Goal: Complete application form: Complete application form

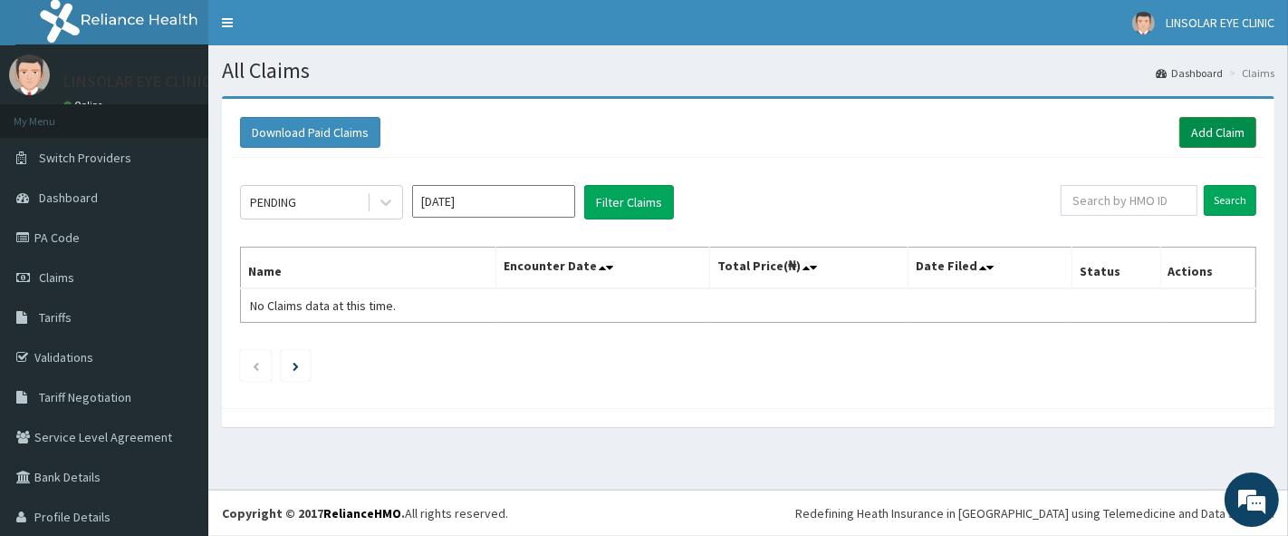
click at [1212, 141] on link "Add Claim" at bounding box center [1218, 132] width 77 height 31
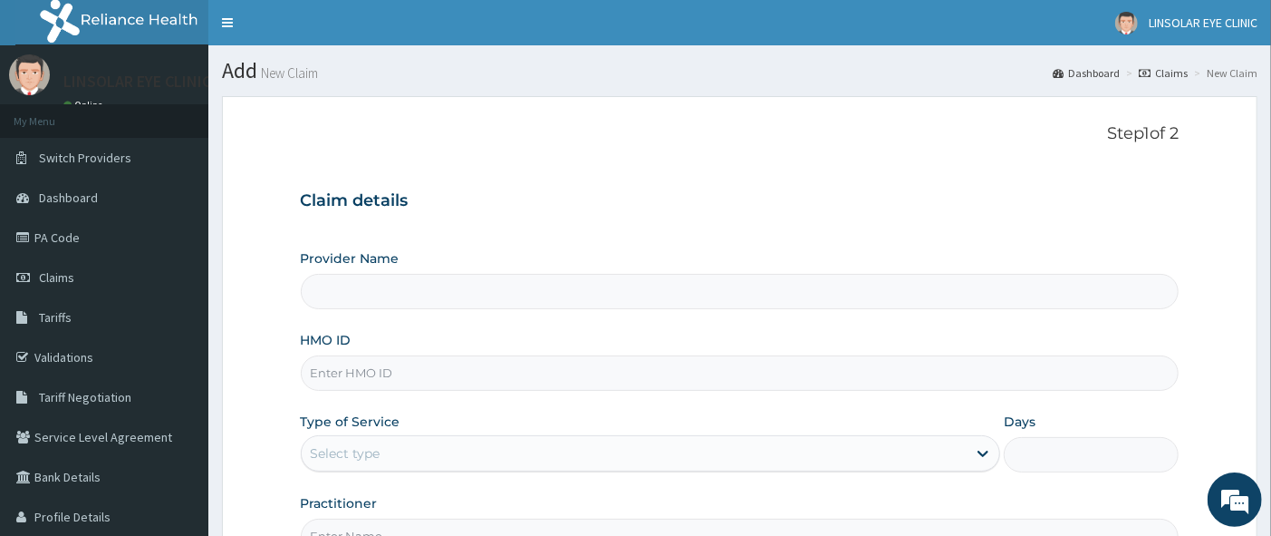
click at [487, 373] on input "HMO ID" at bounding box center [740, 372] width 879 height 35
type input "LINSOLAR EYE CLINIC"
type input "AOM/10202/B"
click at [577, 454] on div "Select type" at bounding box center [635, 453] width 666 height 29
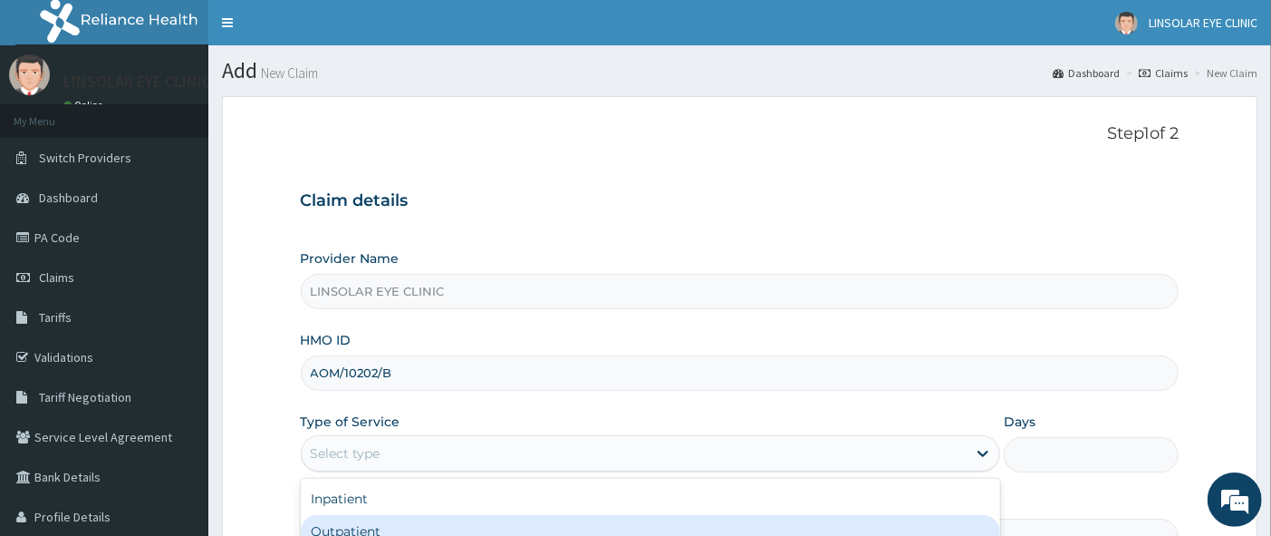
click at [549, 516] on div "Outpatient" at bounding box center [651, 531] width 700 height 33
type input "1"
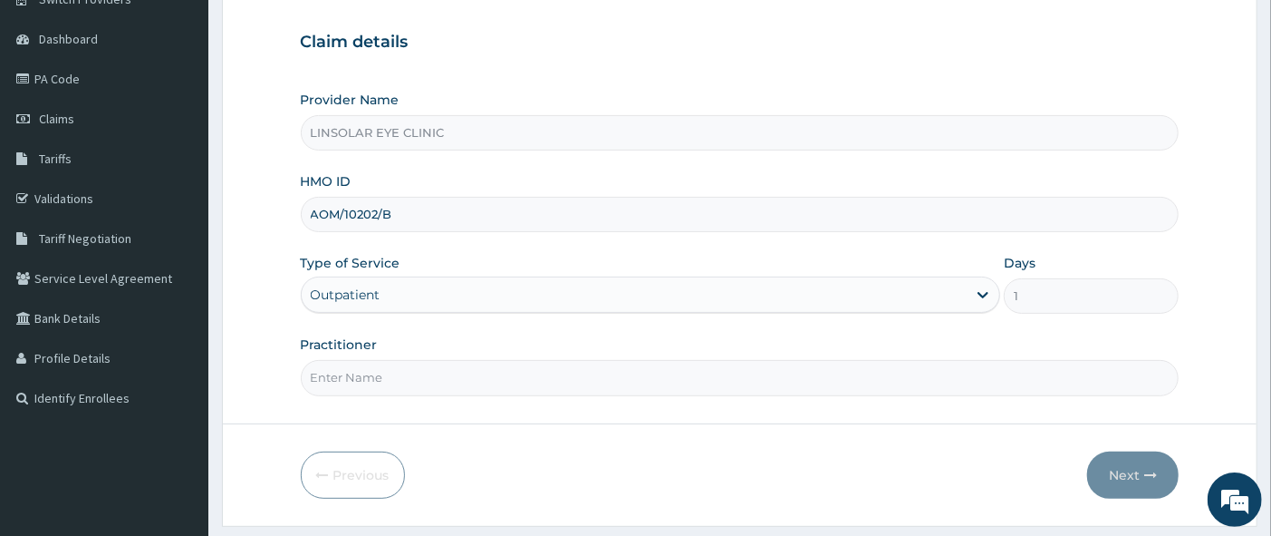
scroll to position [209, 0]
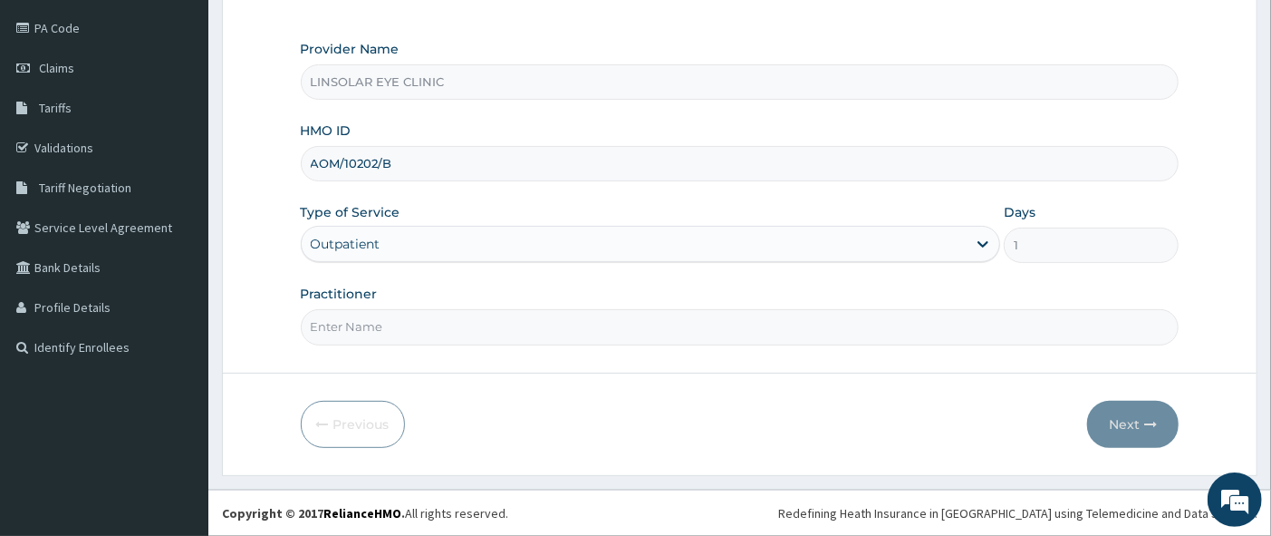
click at [598, 315] on input "Practitioner" at bounding box center [740, 326] width 879 height 35
type input "DR. ADELINE ALUGE"
click at [1136, 437] on button "Next" at bounding box center [1133, 423] width 92 height 47
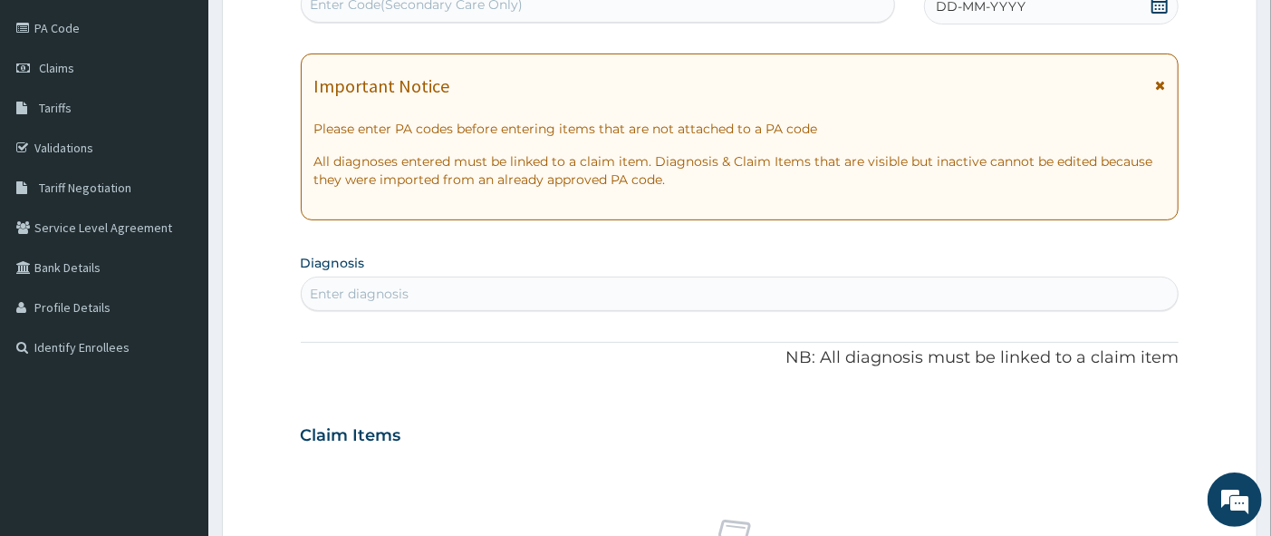
click at [604, 290] on div "Enter diagnosis" at bounding box center [740, 293] width 877 height 29
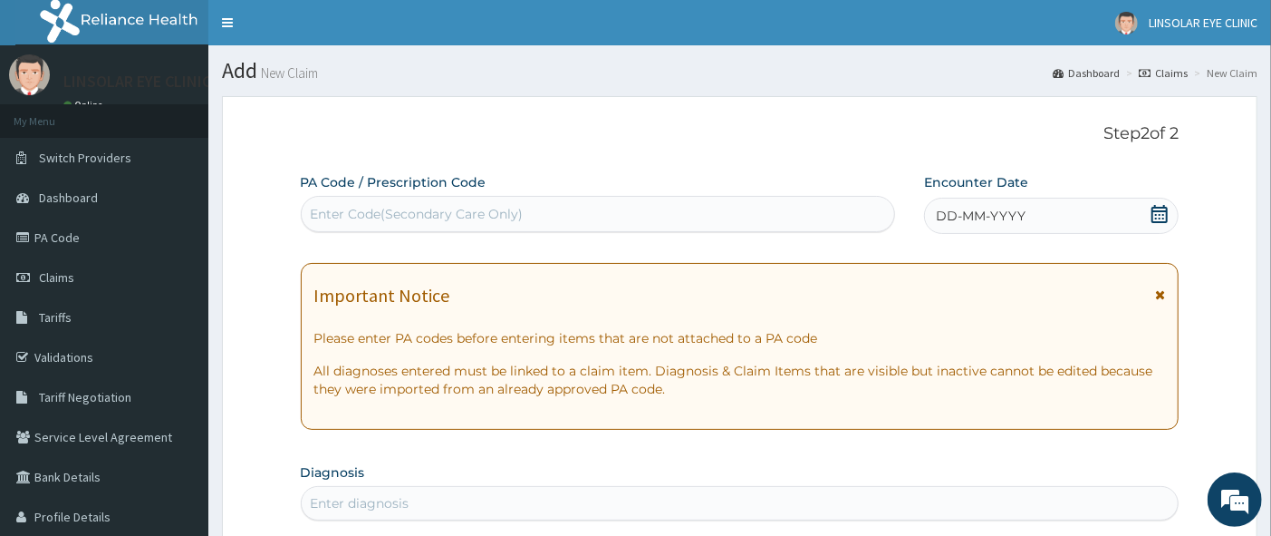
click at [578, 218] on div "Enter Code(Secondary Care Only)" at bounding box center [598, 213] width 593 height 29
type input "PA/522D5F"
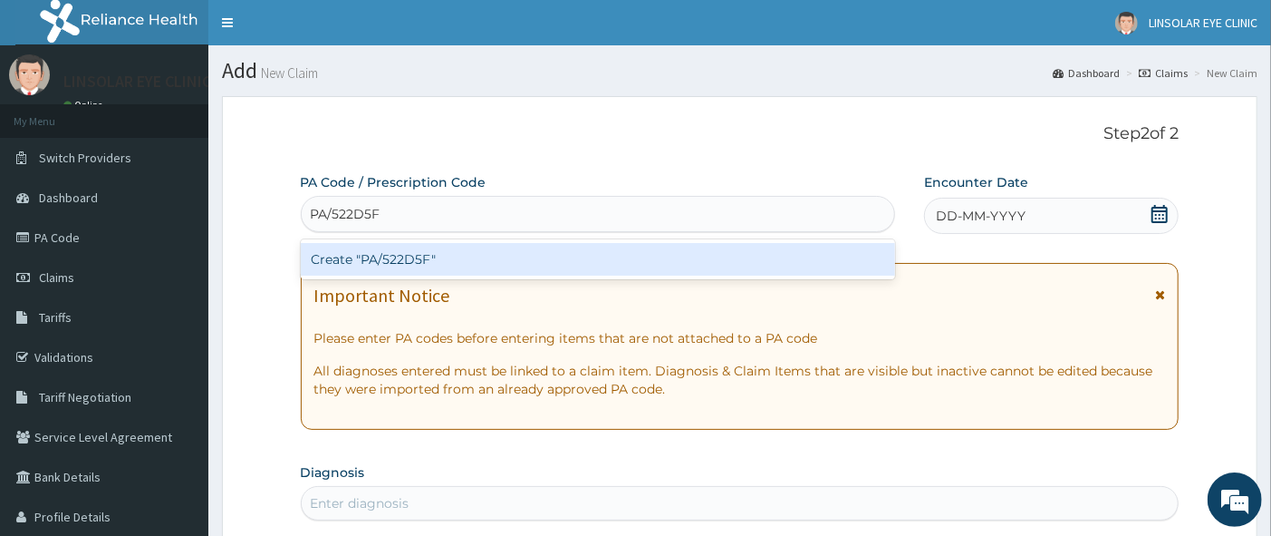
click at [656, 268] on div "Create "PA/522D5F"" at bounding box center [598, 259] width 594 height 33
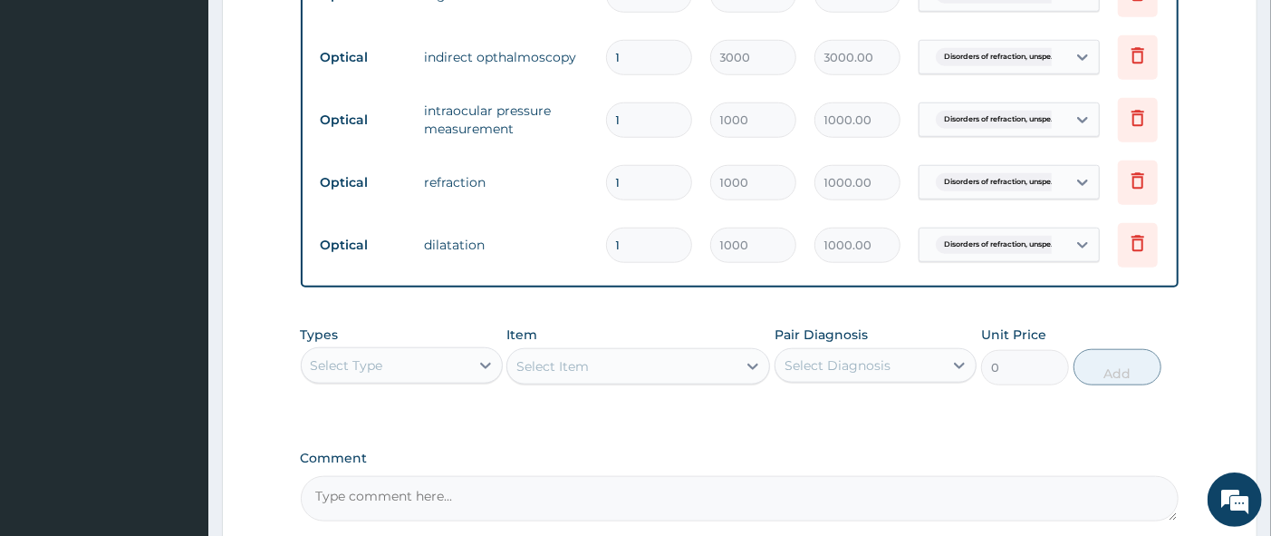
scroll to position [906, 0]
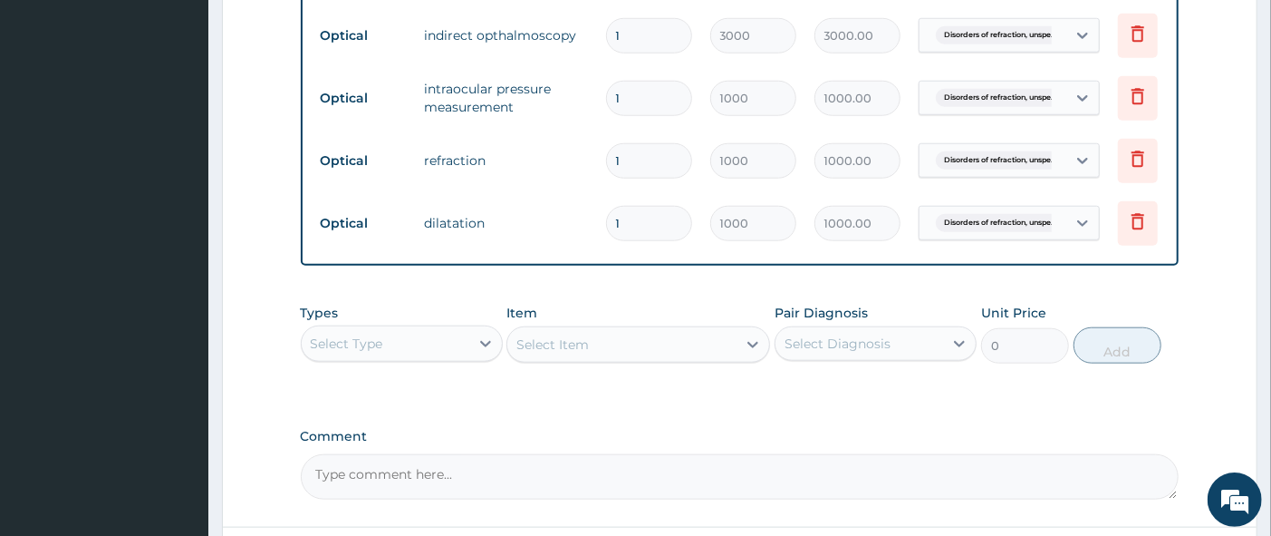
type input "0"
type input "0.00"
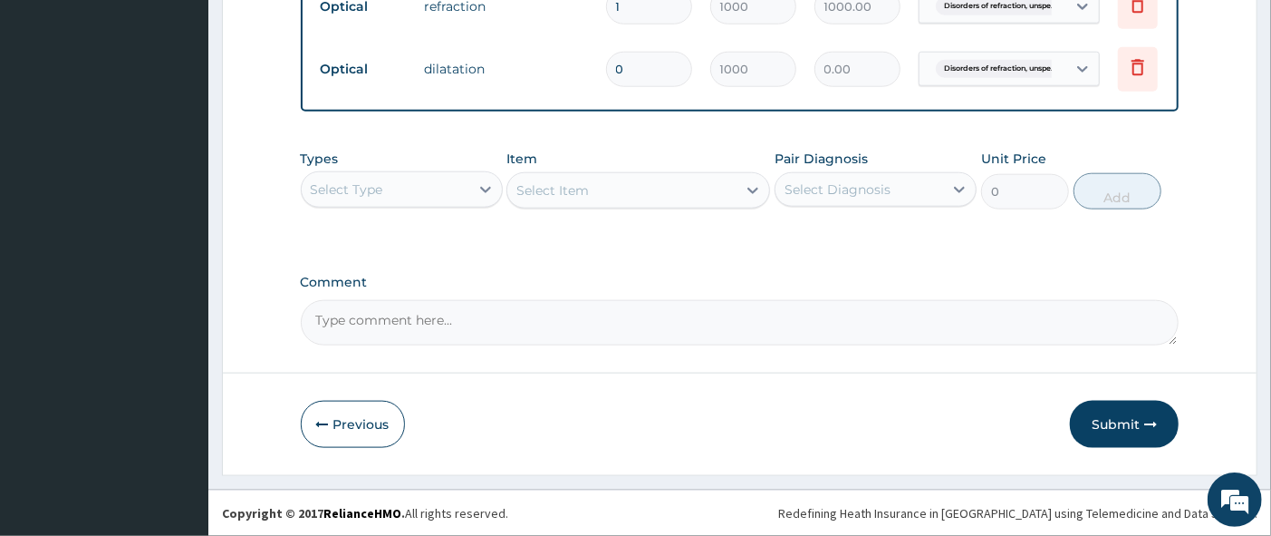
scroll to position [1078, 0]
type input "0"
click at [1083, 437] on button "Submit" at bounding box center [1124, 423] width 109 height 47
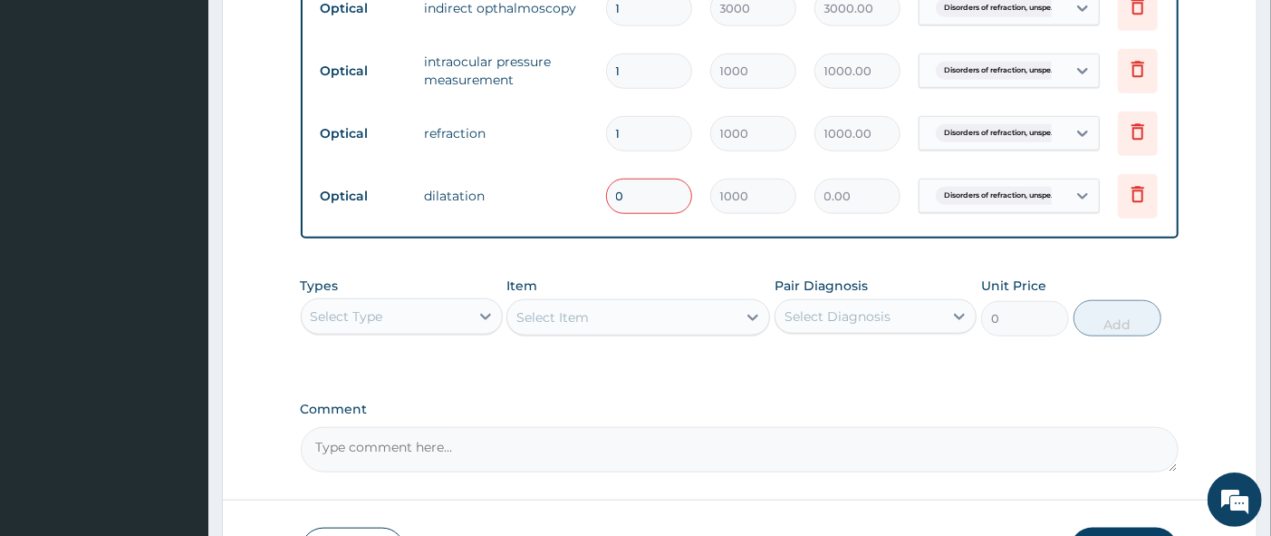
scroll to position [977, 0]
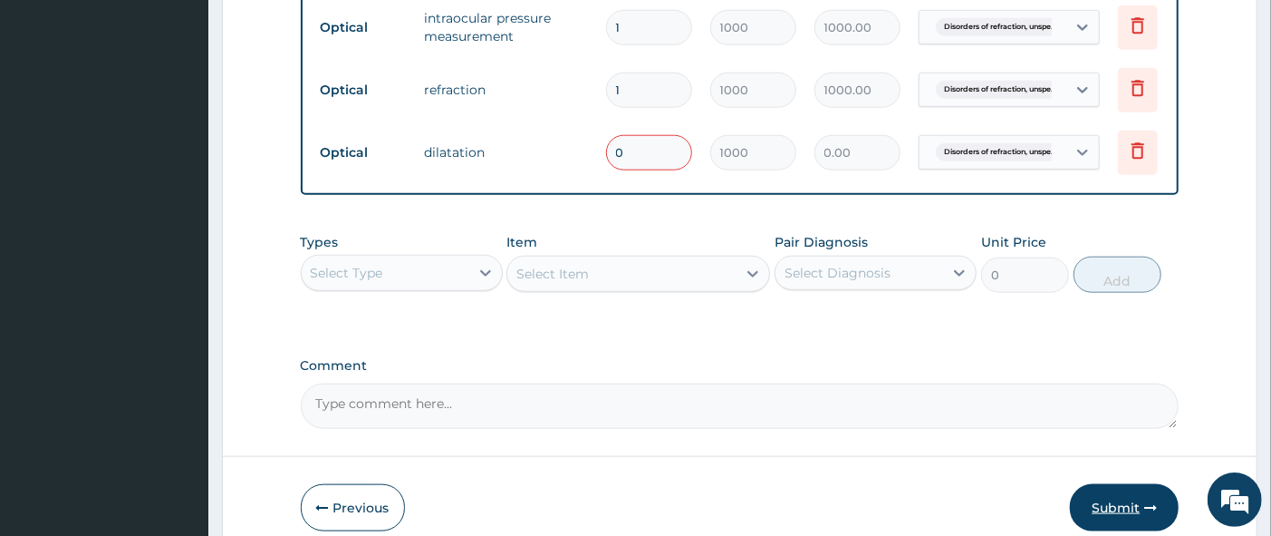
click at [1129, 527] on button "Submit" at bounding box center [1124, 507] width 109 height 47
click at [1130, 527] on button "Submit" at bounding box center [1124, 507] width 109 height 47
click at [574, 403] on textarea "Comment" at bounding box center [740, 405] width 879 height 45
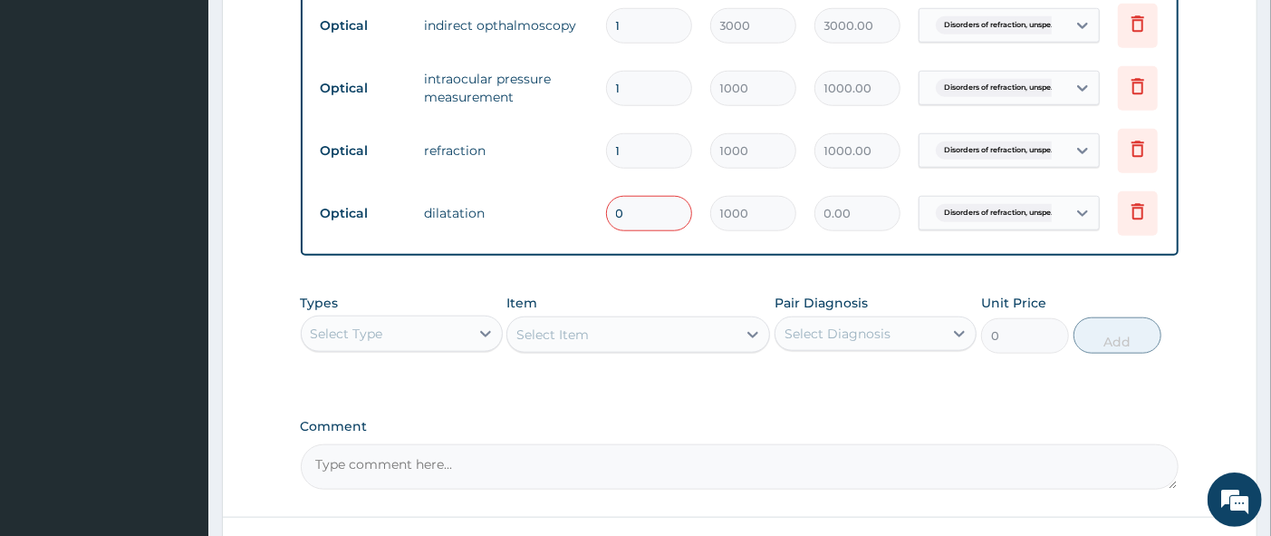
scroll to position [1078, 0]
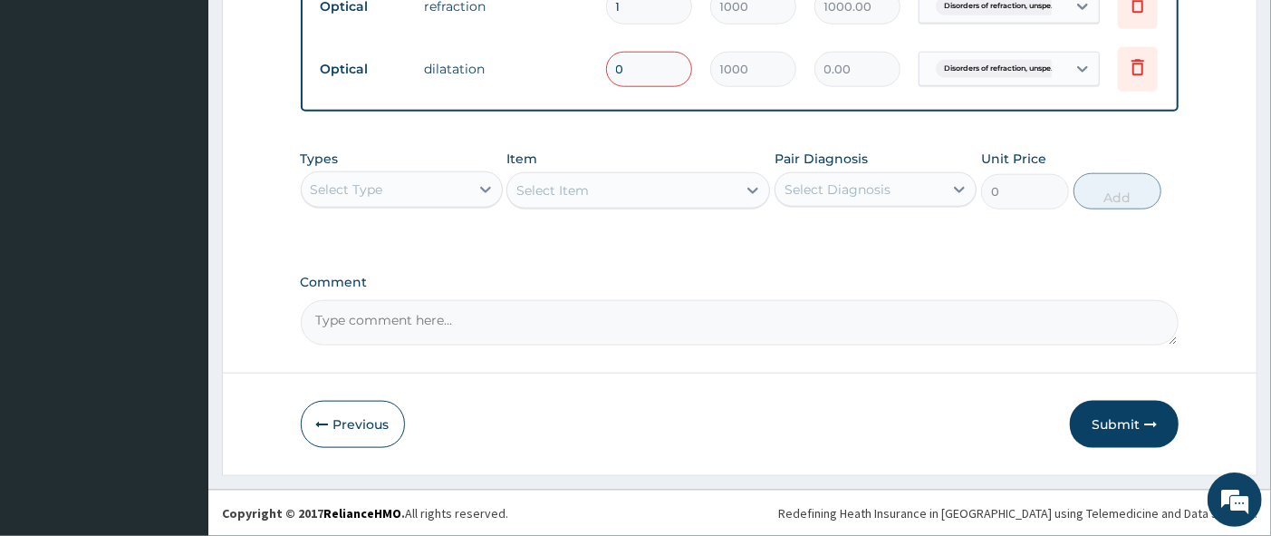
click at [1131, 429] on button "Submit" at bounding box center [1124, 423] width 109 height 47
click at [1131, 428] on button "Submit" at bounding box center [1124, 423] width 109 height 47
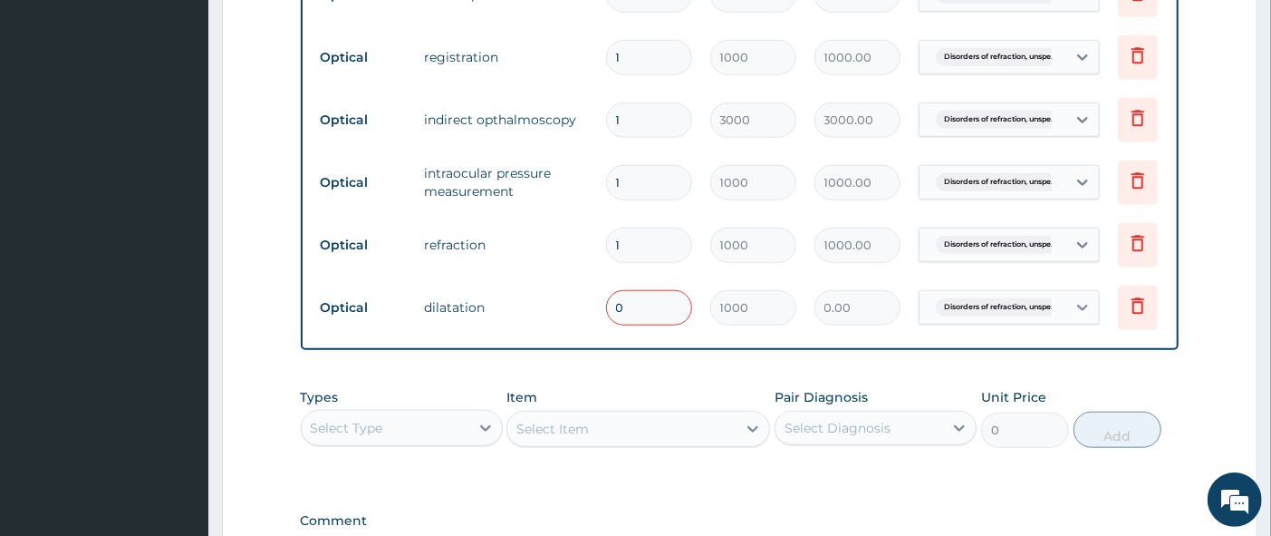
scroll to position [977, 0]
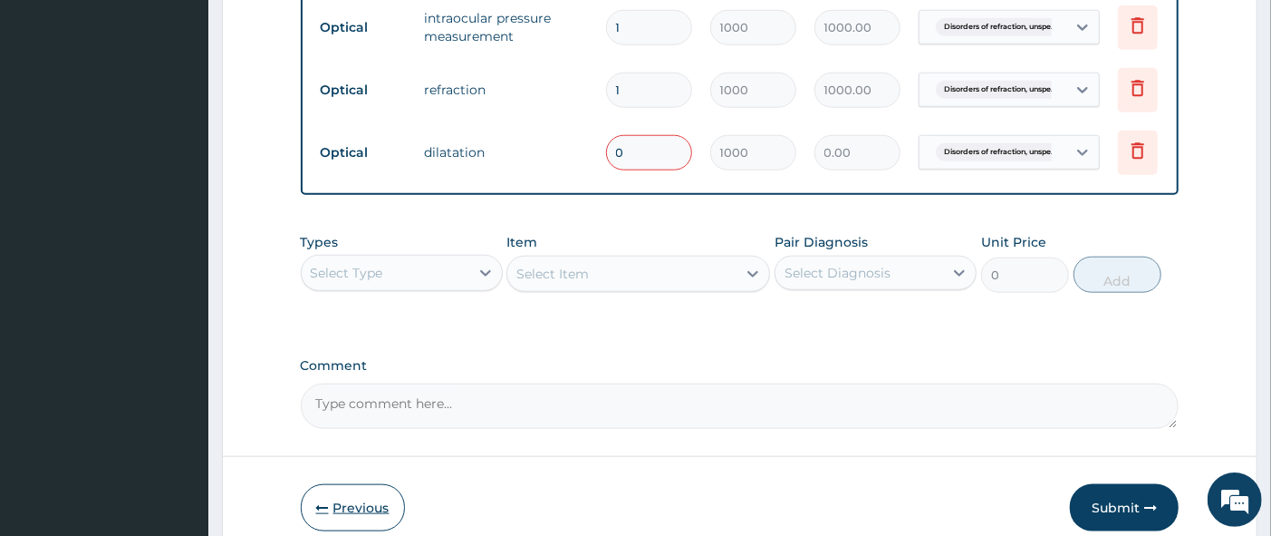
click at [364, 517] on button "Previous" at bounding box center [353, 507] width 104 height 47
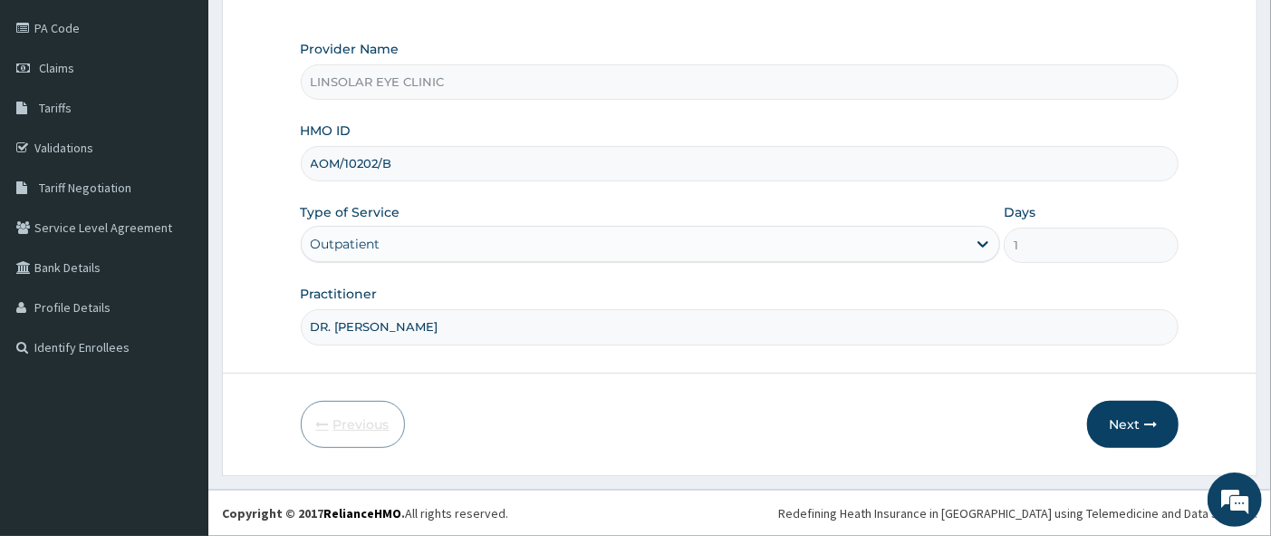
scroll to position [209, 0]
click at [1133, 435] on button "Next" at bounding box center [1133, 423] width 92 height 47
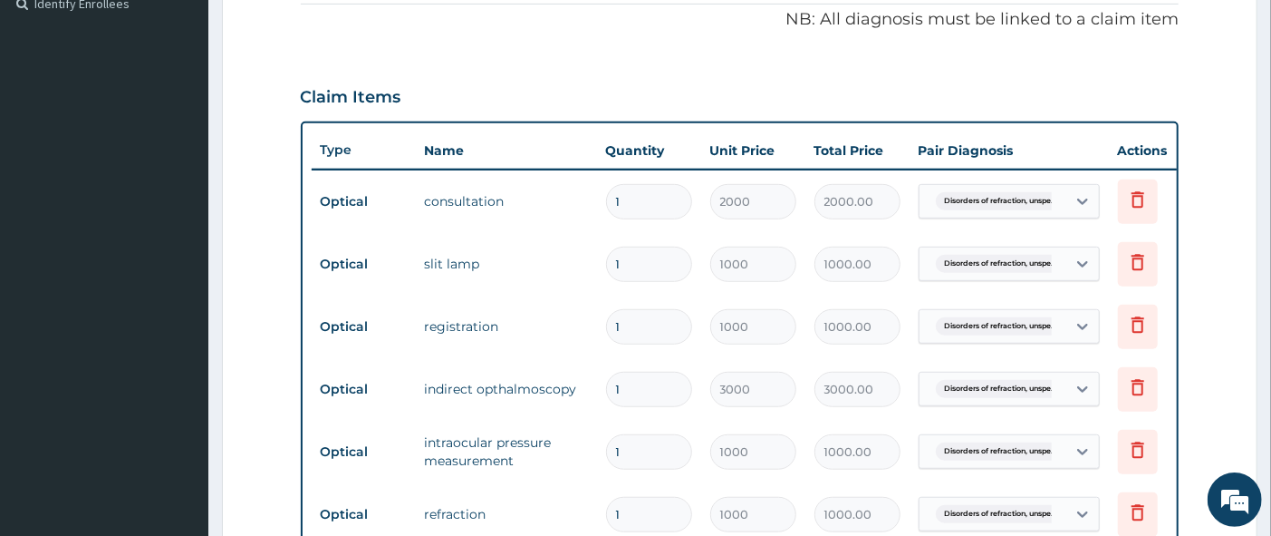
scroll to position [402, 0]
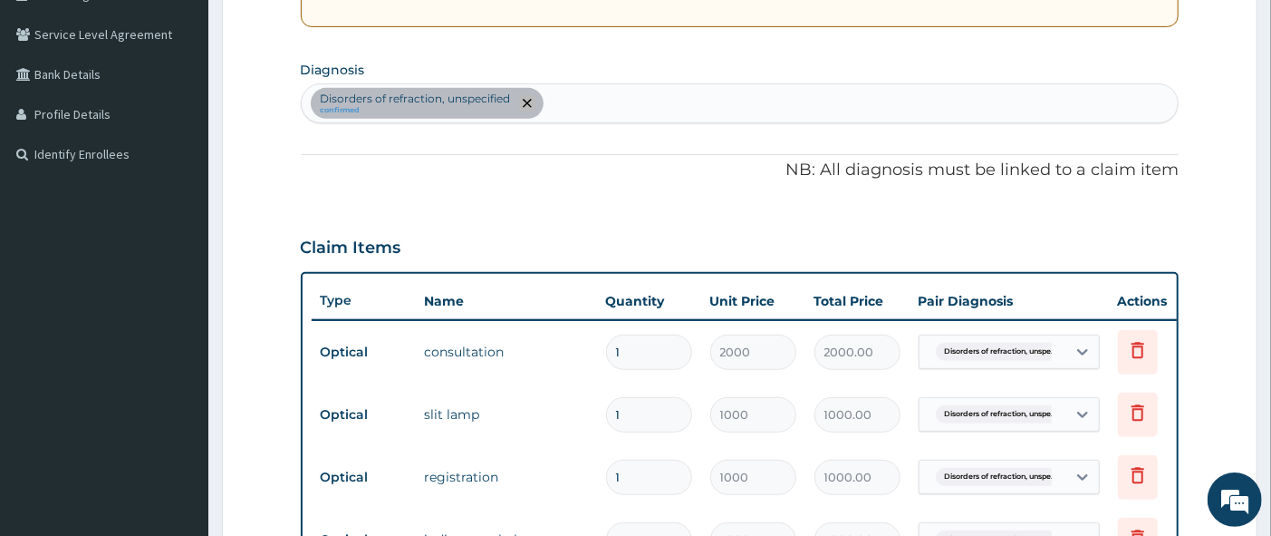
click at [523, 103] on icon "remove selection option" at bounding box center [527, 103] width 9 height 9
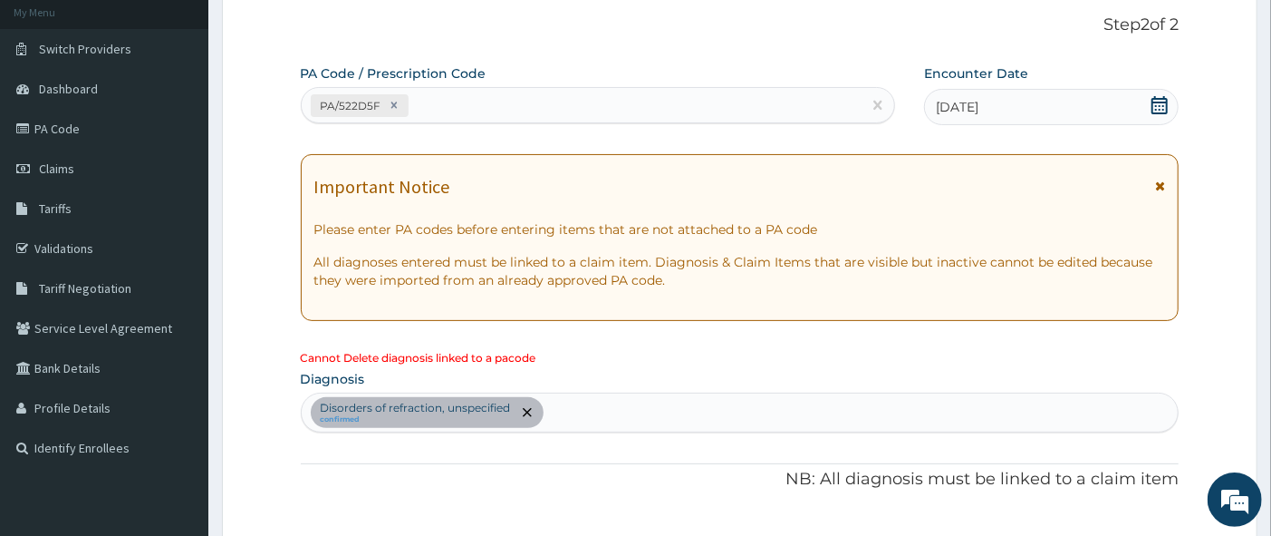
scroll to position [0, 0]
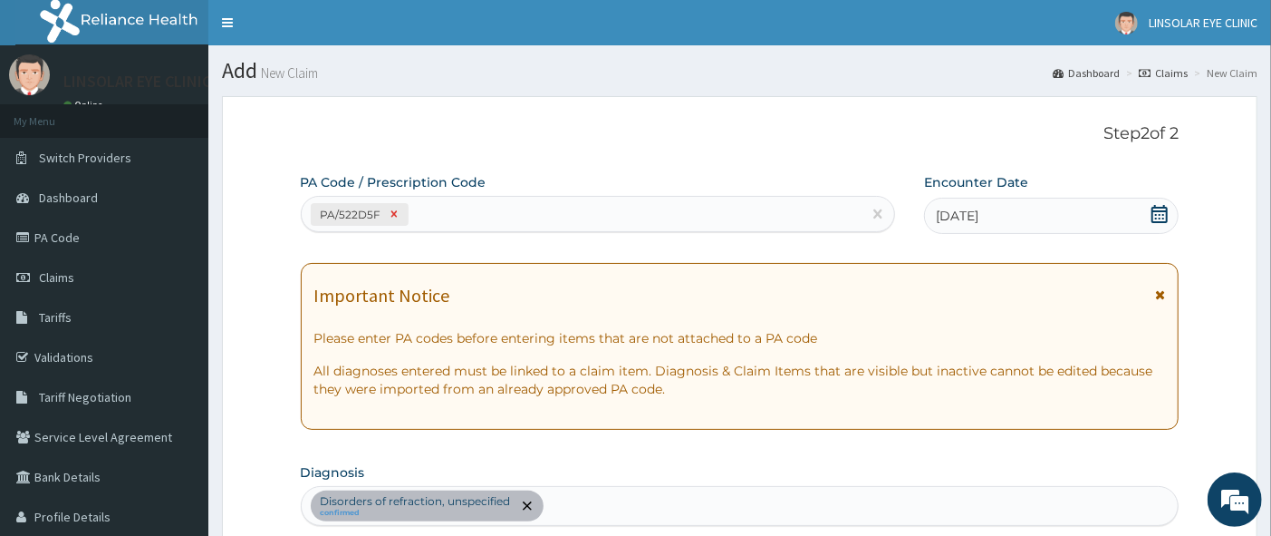
click at [388, 209] on icon at bounding box center [394, 213] width 13 height 13
click at [388, 209] on div "Enter Code(Secondary Care Only)" at bounding box center [417, 214] width 213 height 18
type input "PA/A124B8"
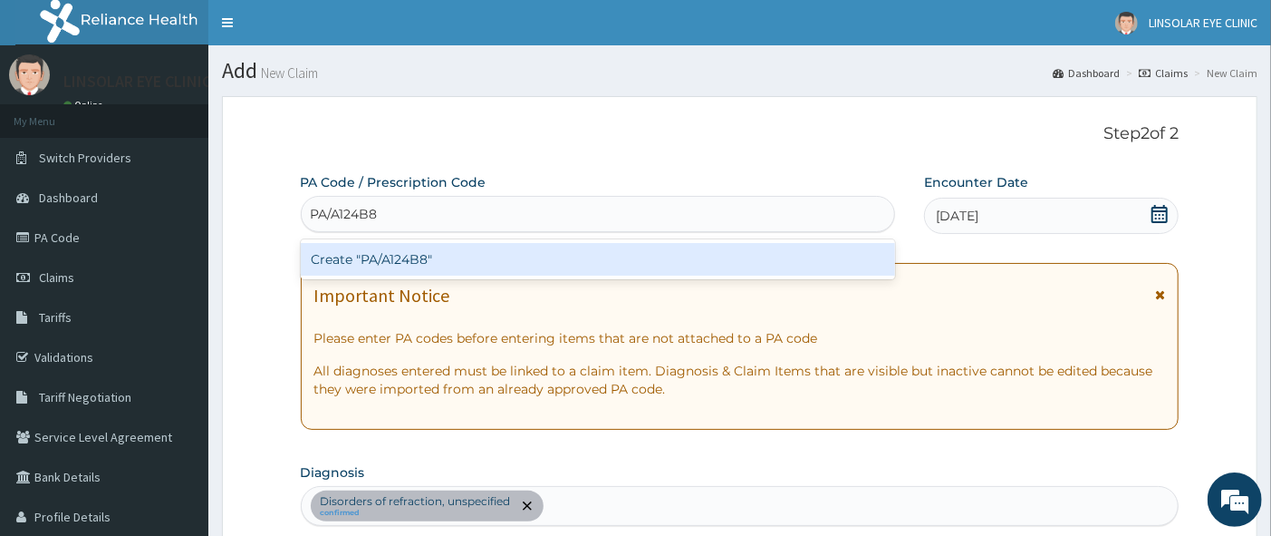
click at [382, 255] on div "Create "PA/A124B8"" at bounding box center [598, 259] width 594 height 33
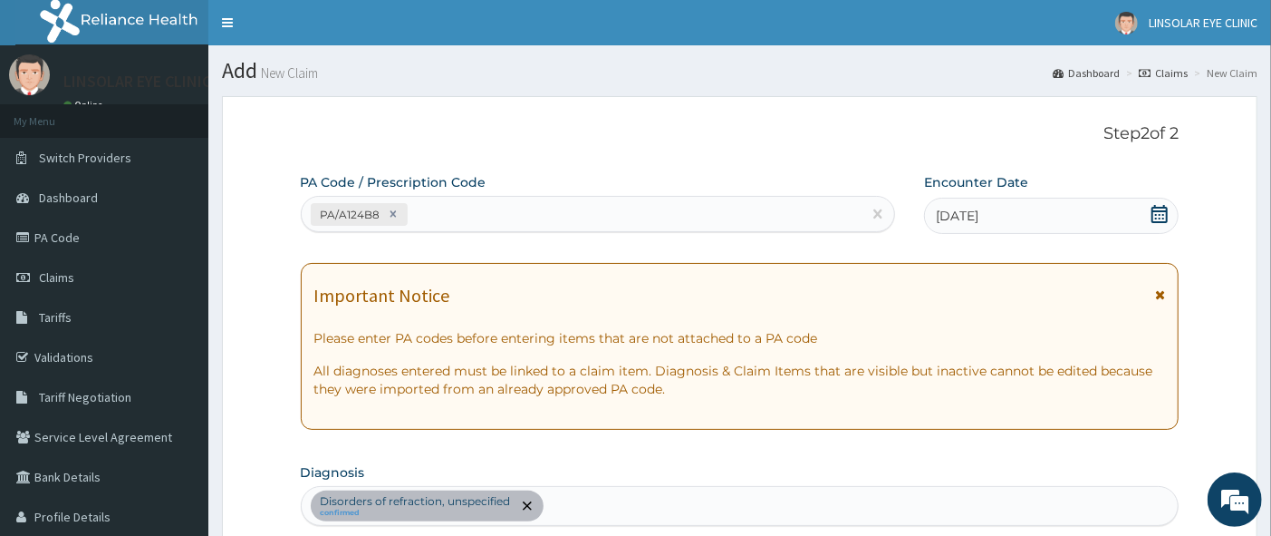
click at [521, 208] on div "PA/A124B8" at bounding box center [582, 214] width 560 height 30
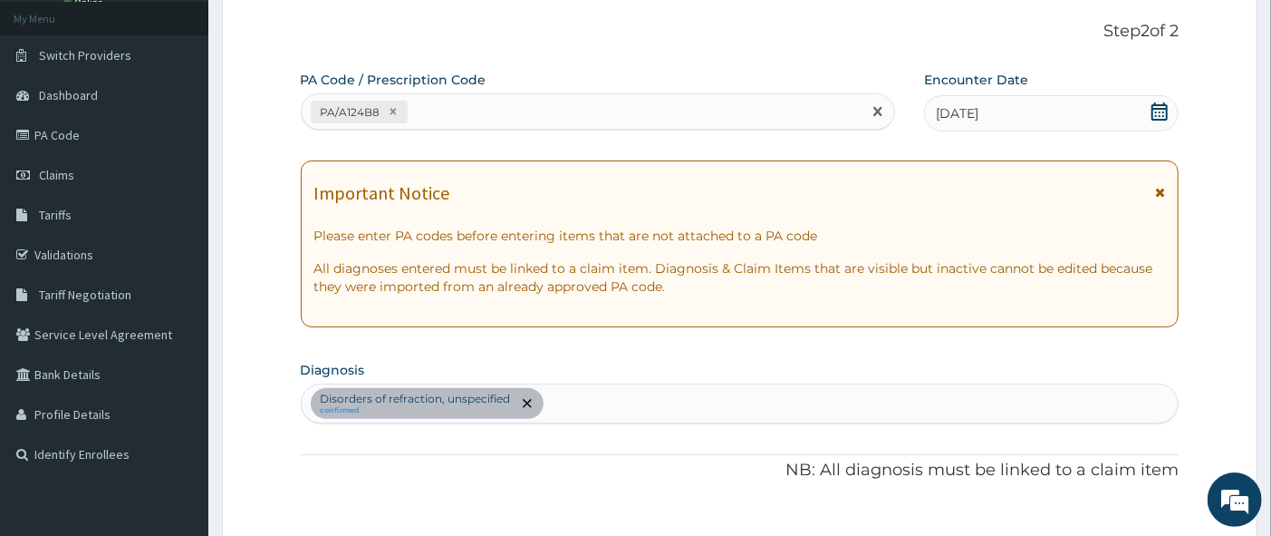
scroll to position [101, 0]
click at [391, 112] on icon at bounding box center [393, 113] width 13 height 13
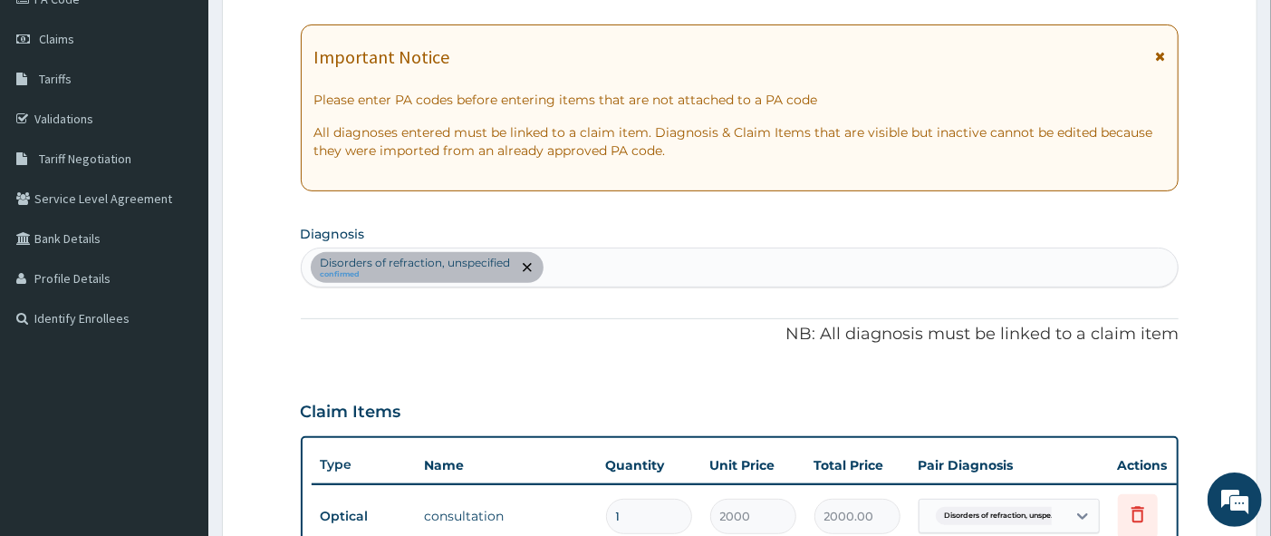
scroll to position [38, 0]
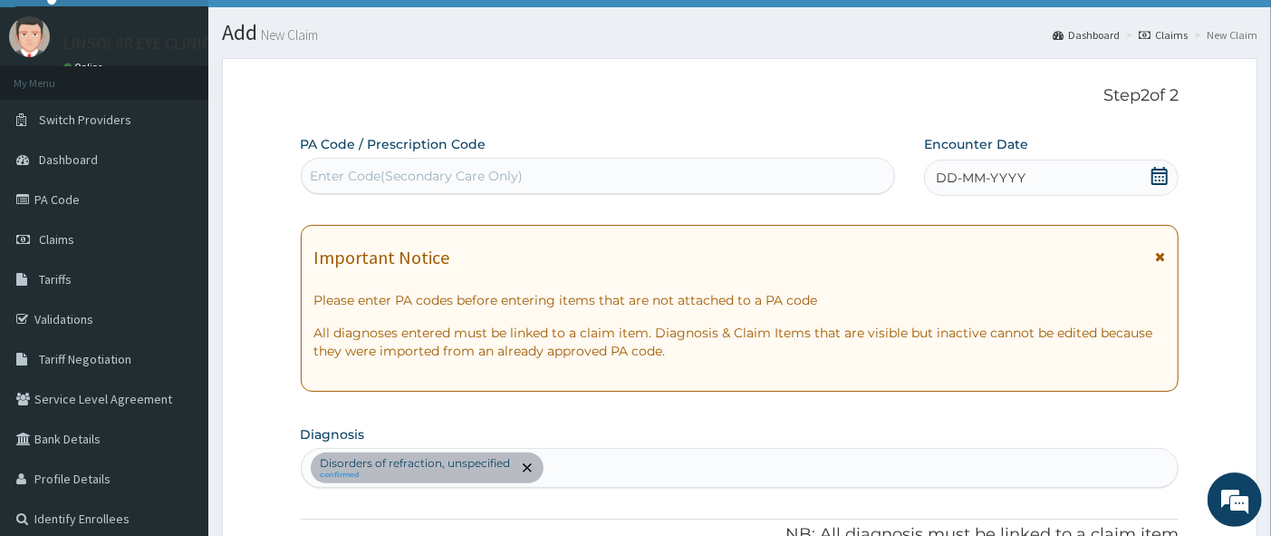
click at [394, 177] on div "Enter Code(Secondary Care Only)" at bounding box center [417, 176] width 213 height 18
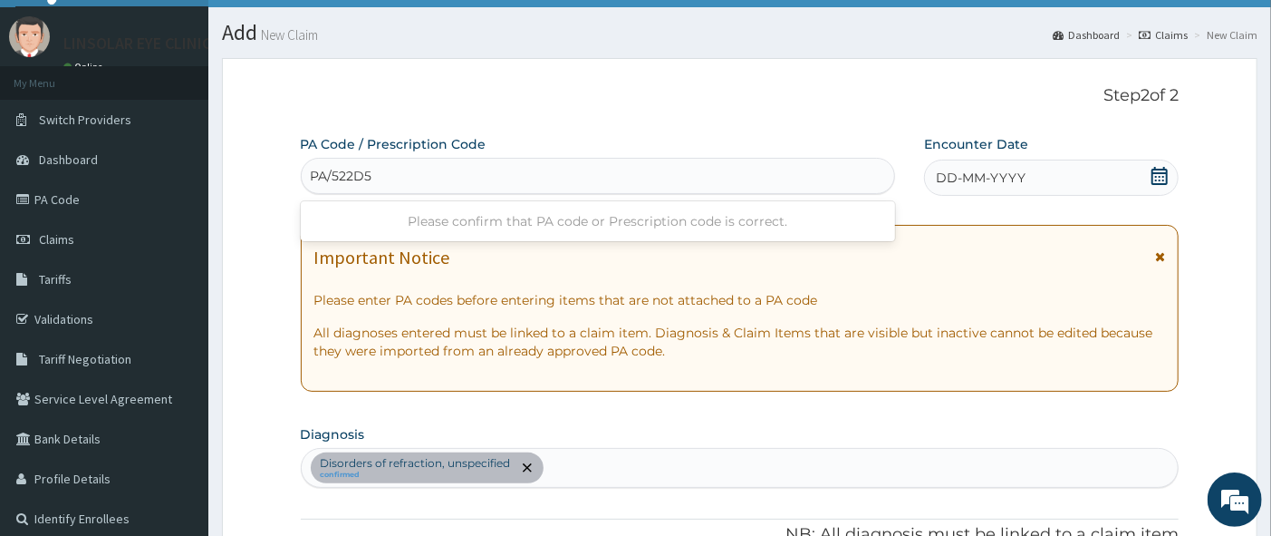
type input "PA/522D5F"
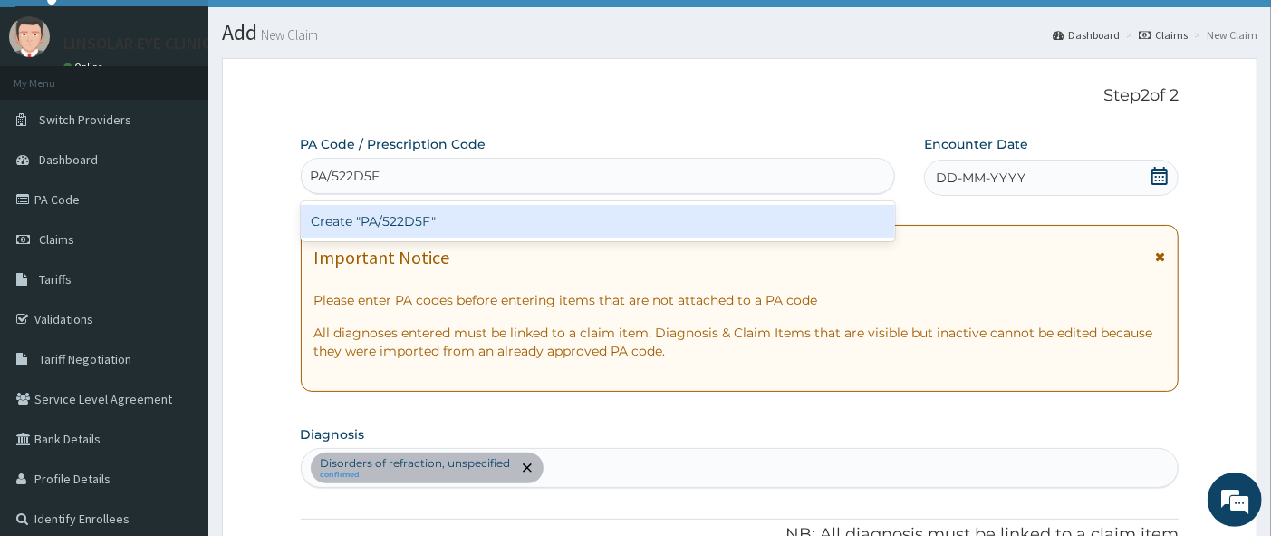
click at [516, 218] on div "Create "PA/522D5F"" at bounding box center [598, 221] width 594 height 33
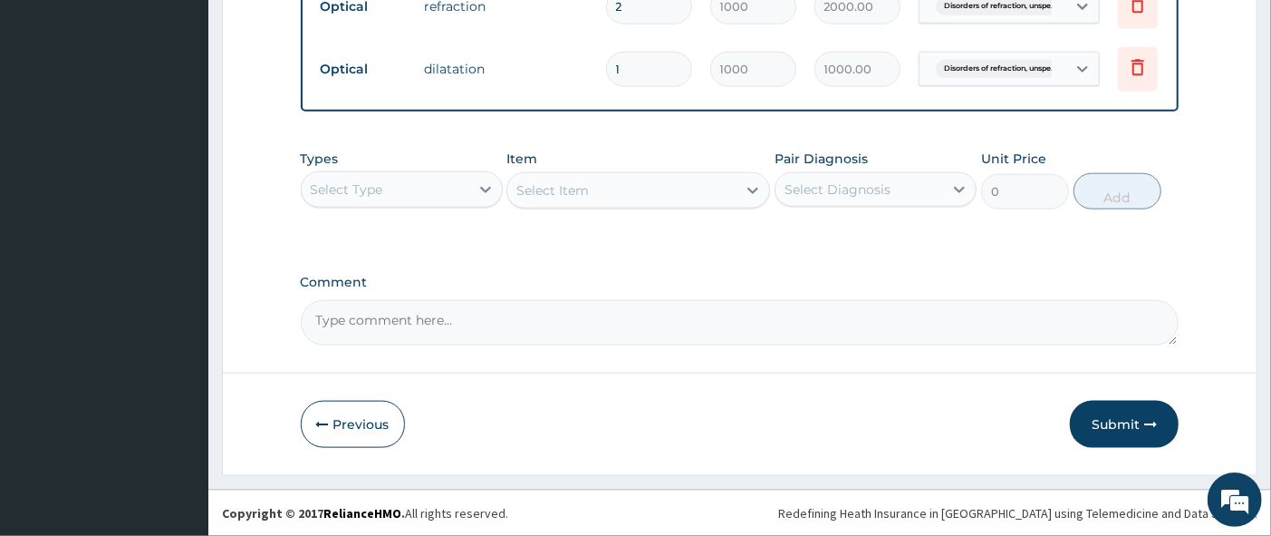
scroll to position [1078, 0]
click at [1126, 417] on button "Submit" at bounding box center [1124, 423] width 109 height 47
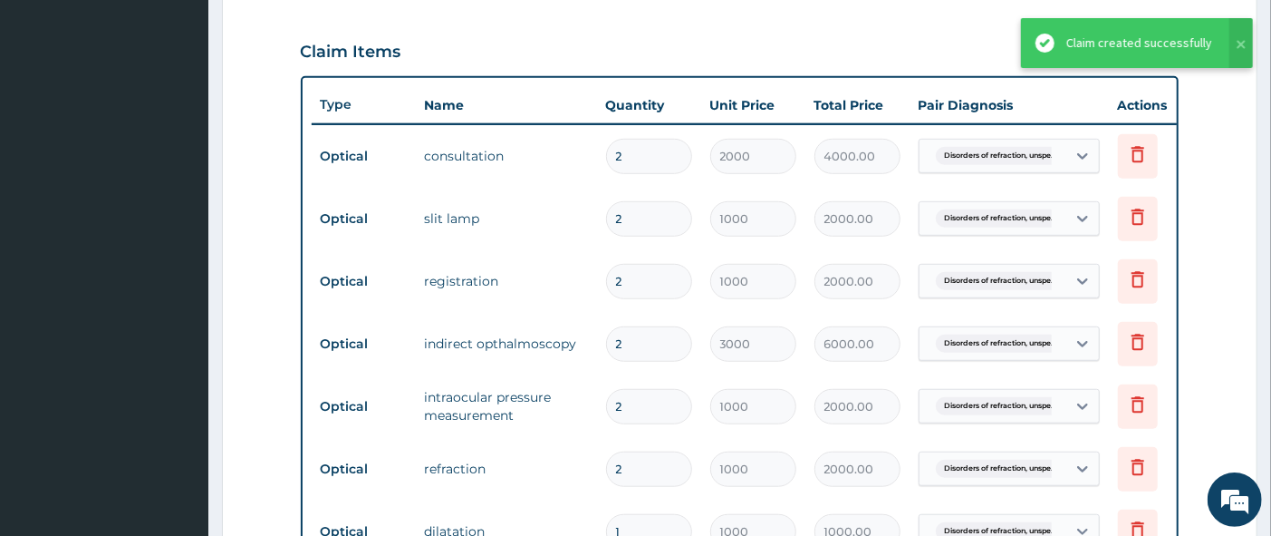
scroll to position [574, 0]
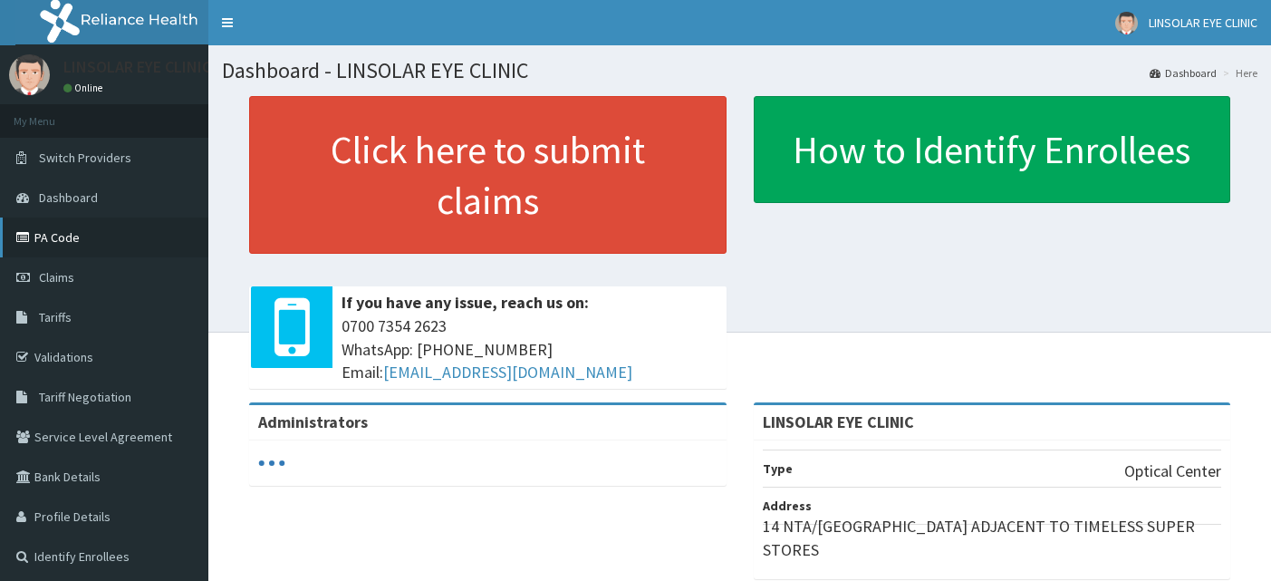
click at [54, 236] on link "PA Code" at bounding box center [104, 237] width 208 height 40
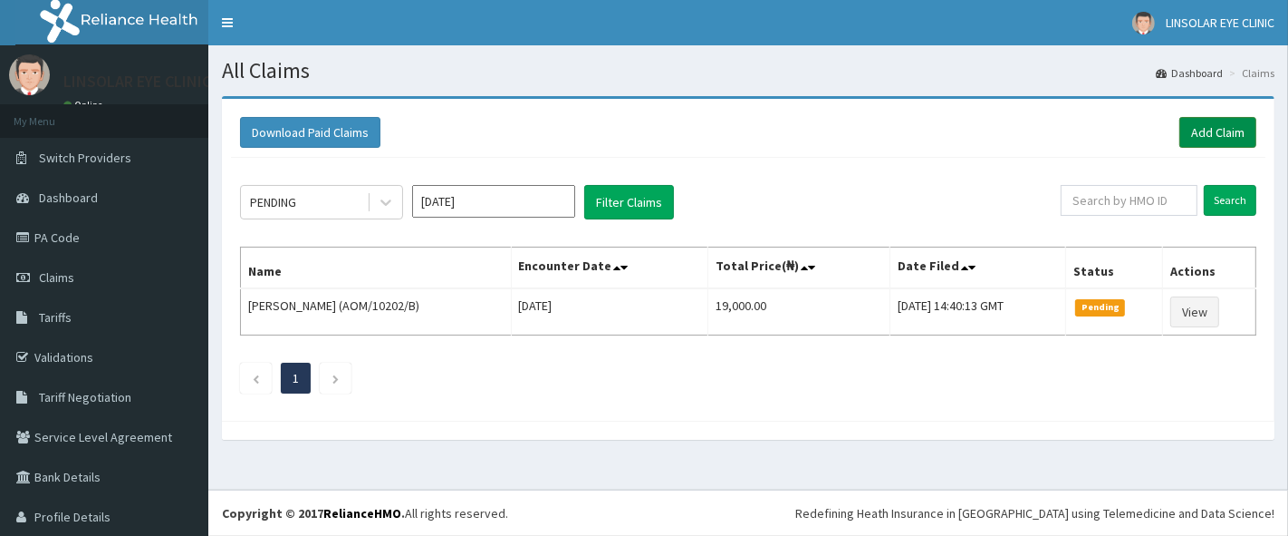
click at [1220, 127] on link "Add Claim" at bounding box center [1218, 132] width 77 height 31
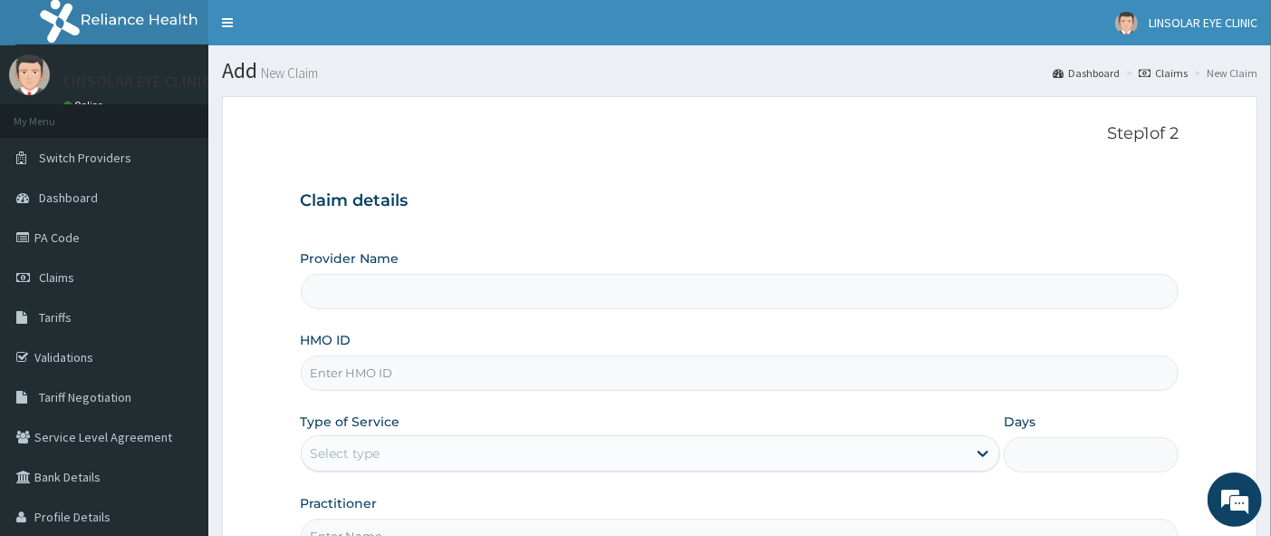
click at [449, 375] on input "HMO ID" at bounding box center [740, 372] width 879 height 35
type input "LINSOLAR EYE CLINIC"
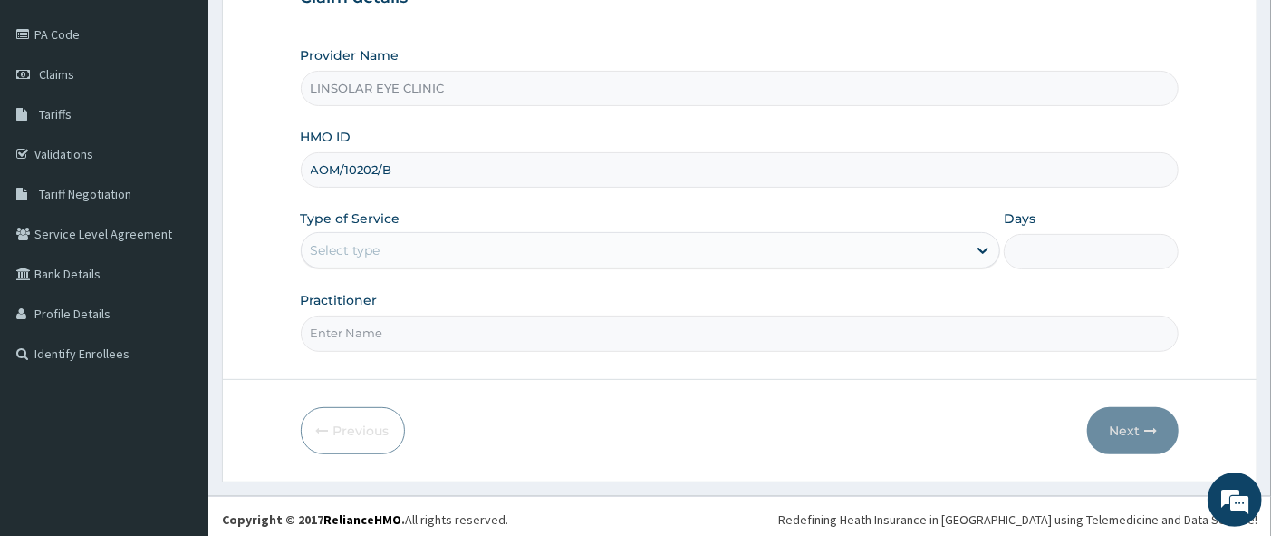
scroll to position [209, 0]
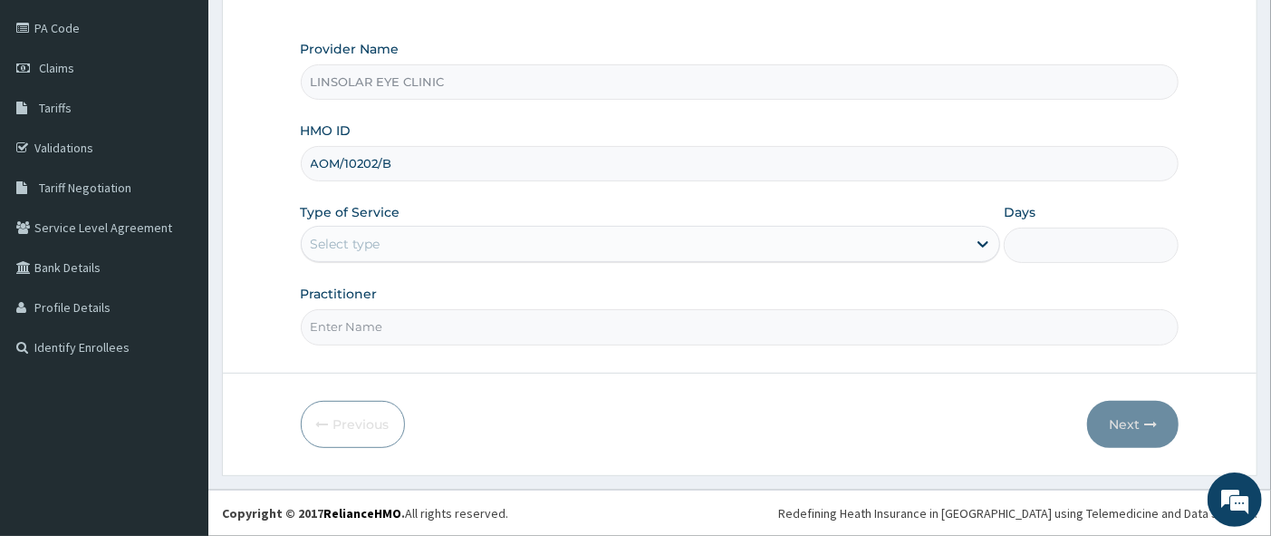
type input "AOM/10202/B"
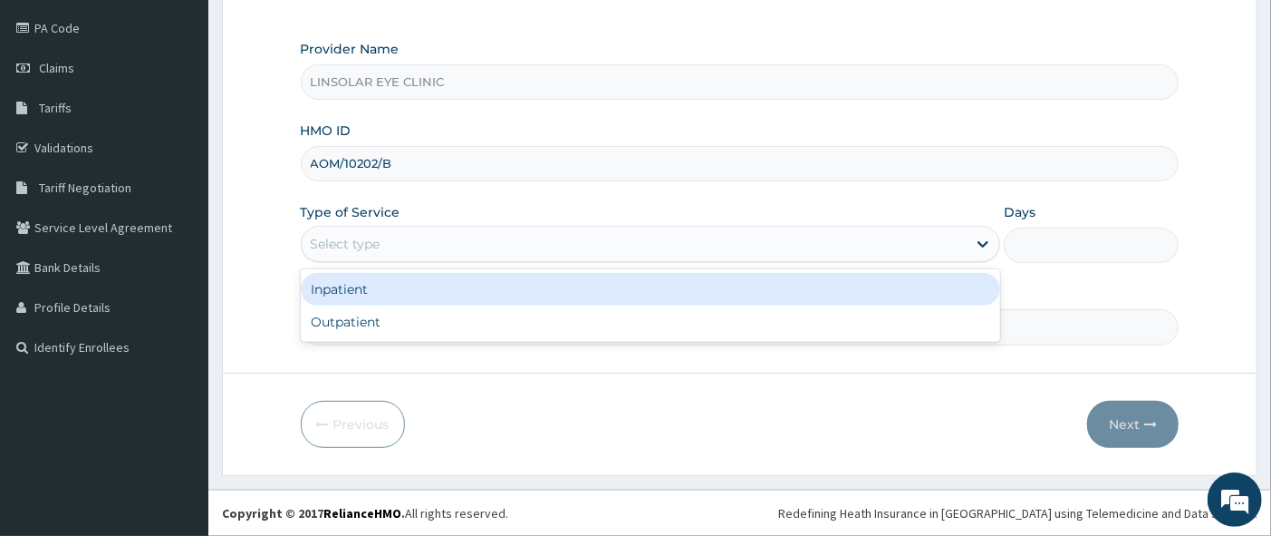
click at [798, 248] on div "Select type" at bounding box center [635, 243] width 666 height 29
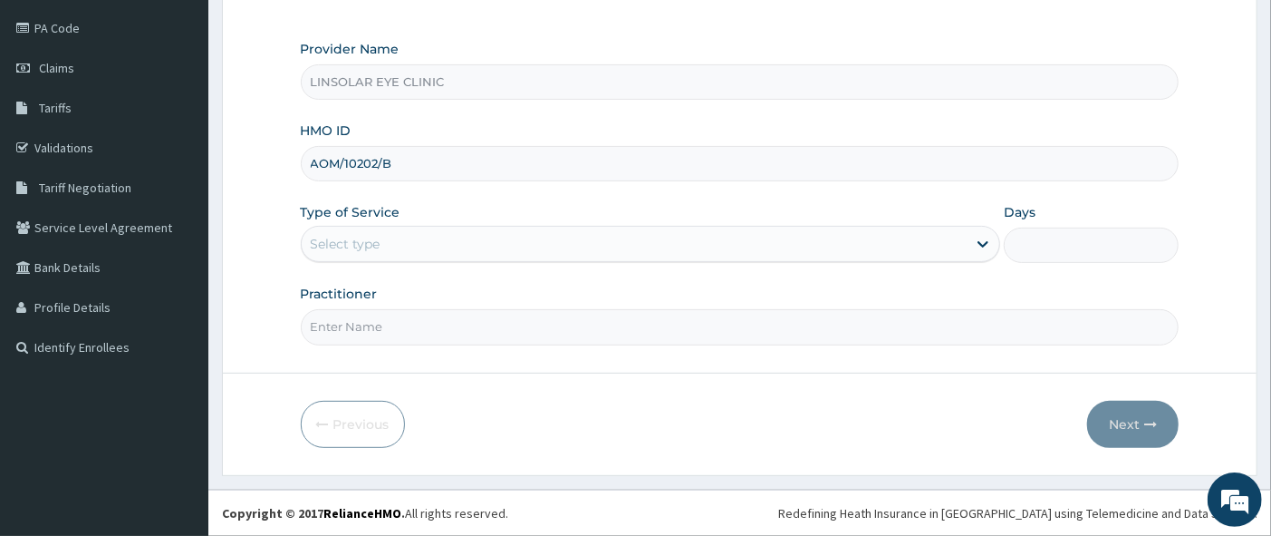
click at [698, 343] on input "Practitioner" at bounding box center [740, 326] width 879 height 35
click at [634, 248] on div "Select type" at bounding box center [635, 243] width 666 height 29
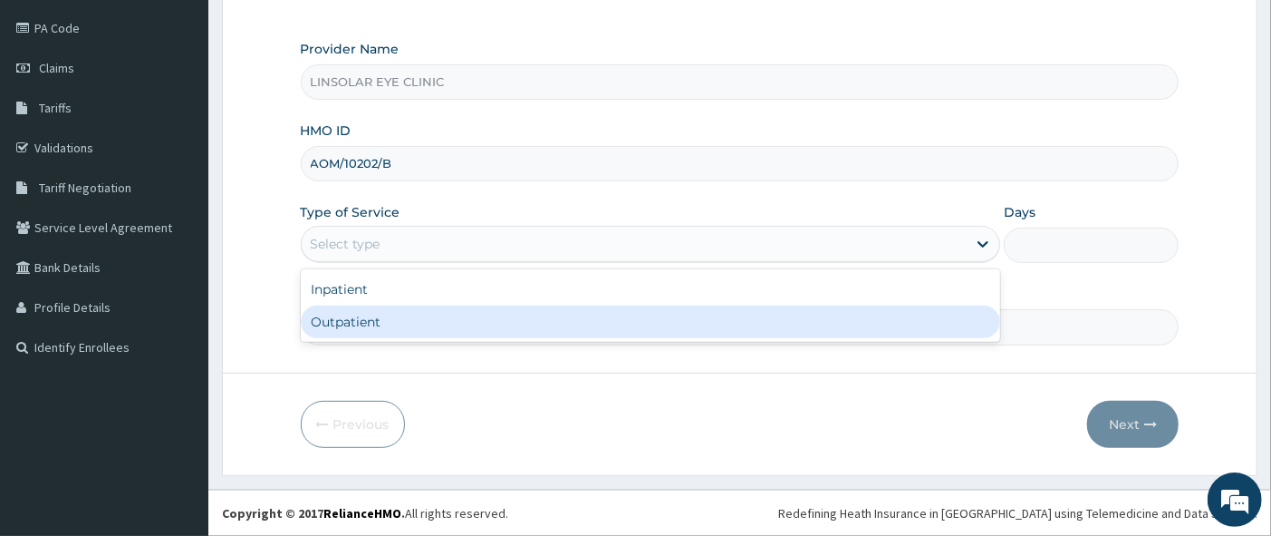
click at [613, 322] on div "Outpatient" at bounding box center [651, 321] width 700 height 33
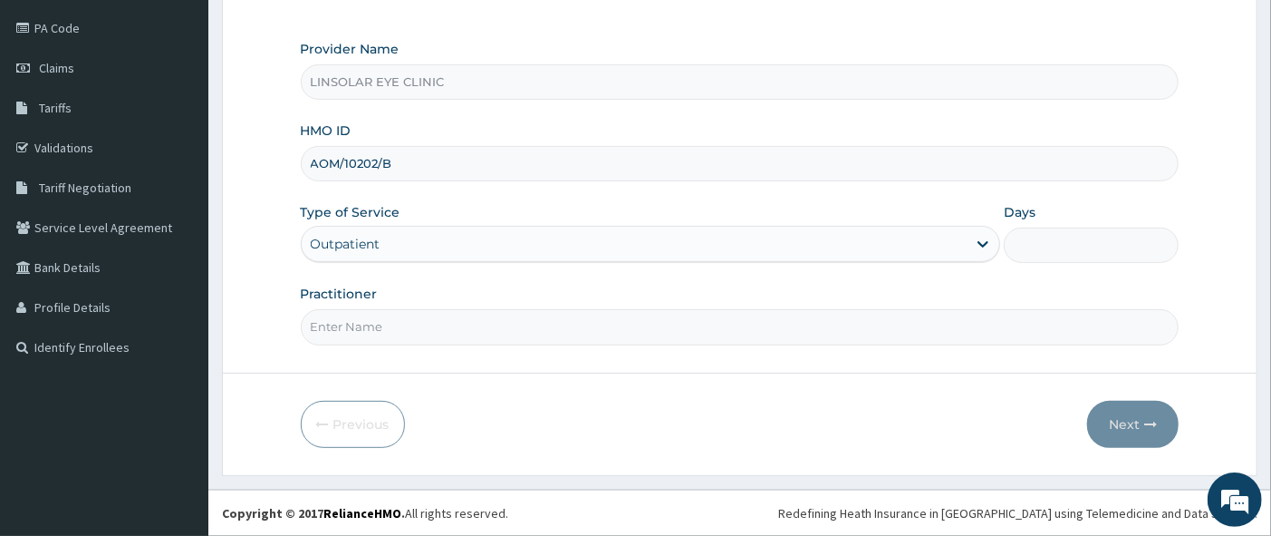
type input "1"
click at [499, 320] on input "Practitioner" at bounding box center [740, 326] width 879 height 35
type input "DR. ALUGE ADELINE"
click at [1102, 414] on button "Next" at bounding box center [1133, 423] width 92 height 47
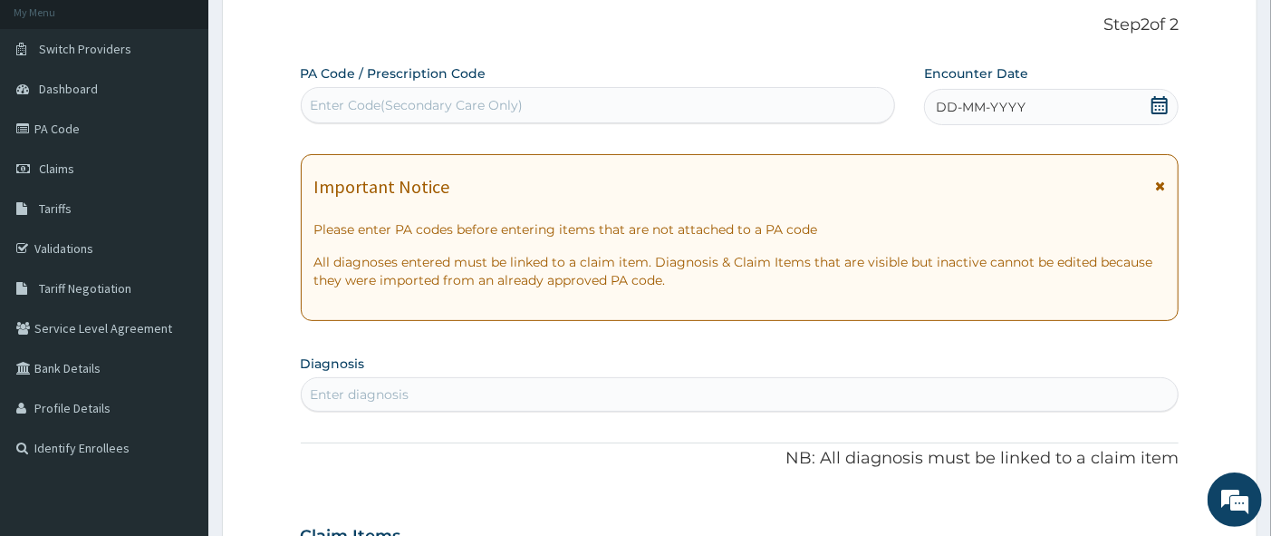
scroll to position [0, 0]
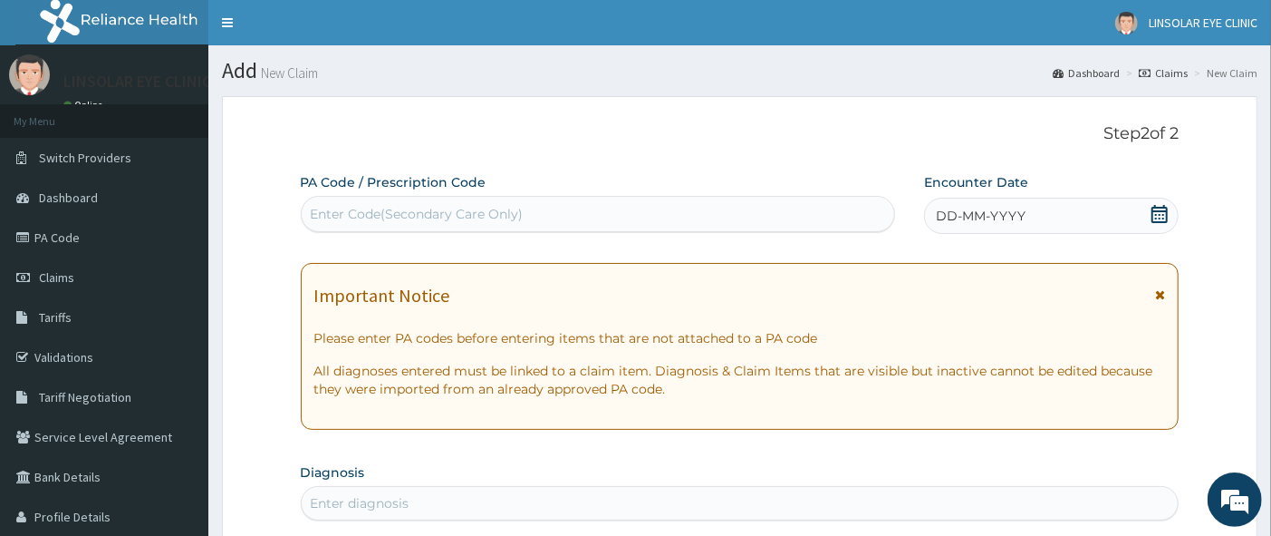
click at [532, 214] on div "Enter Code(Secondary Care Only)" at bounding box center [598, 213] width 593 height 29
type input "PA/A124B8"
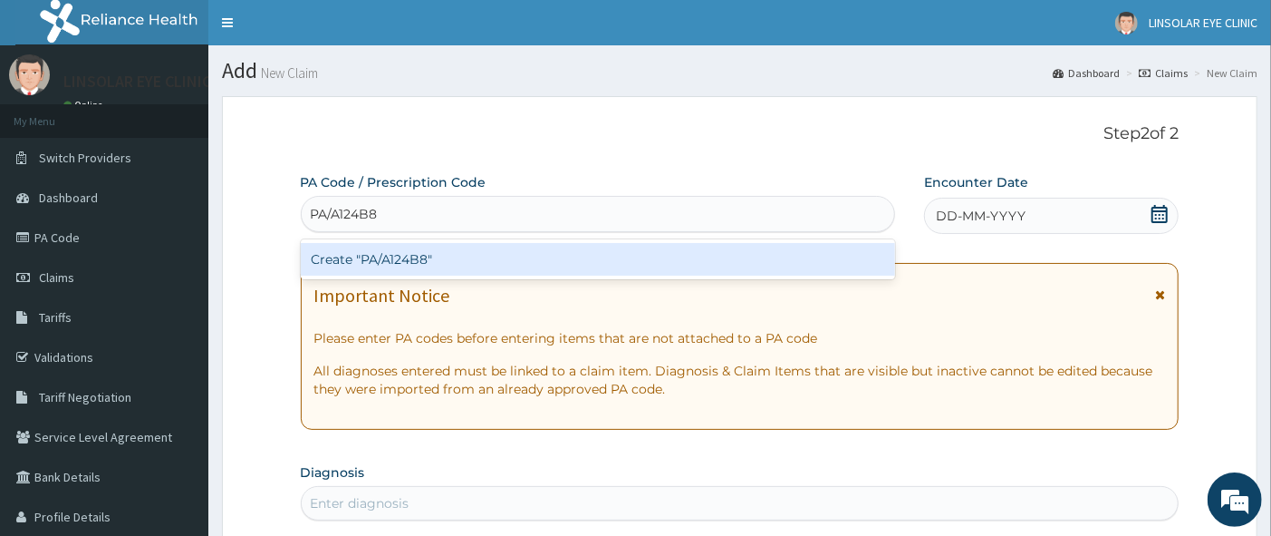
click at [551, 263] on div "Create "PA/A124B8"" at bounding box center [598, 259] width 594 height 33
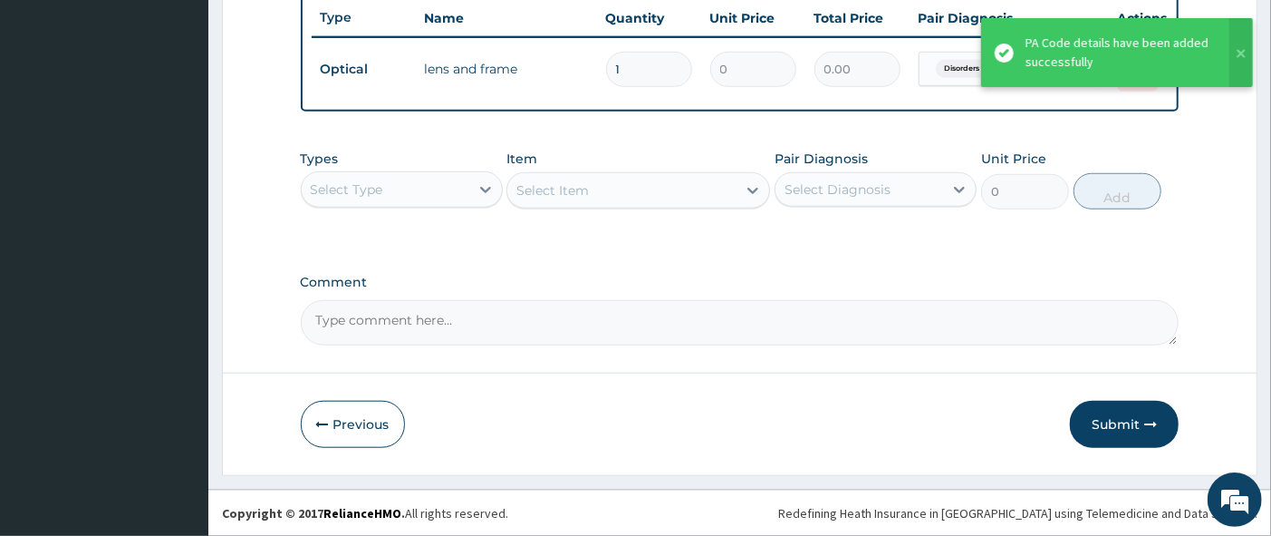
scroll to position [681, 0]
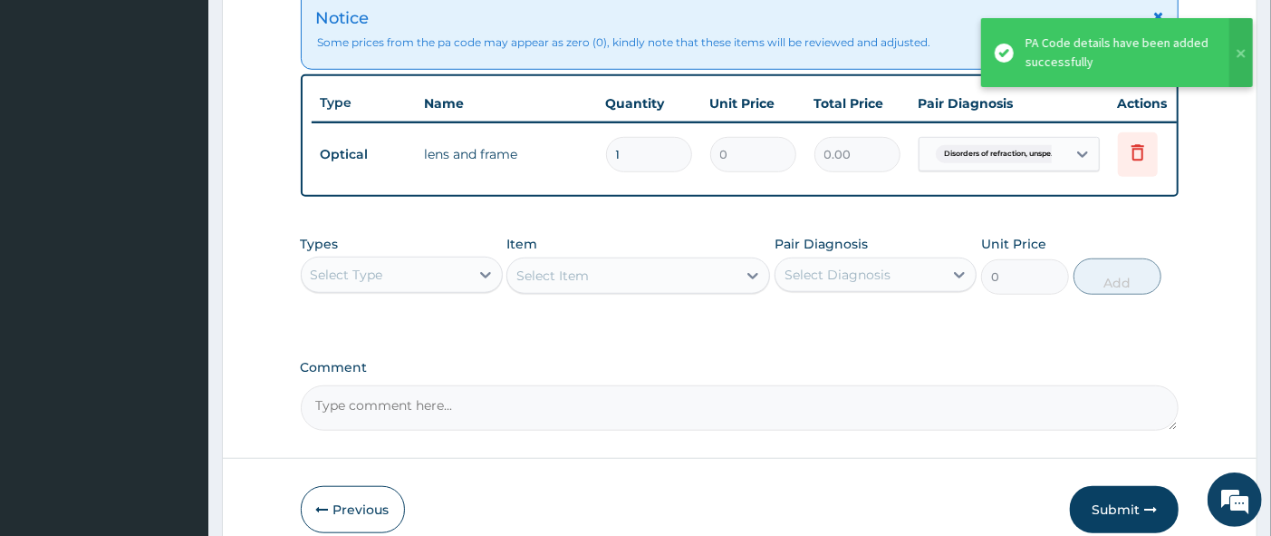
click at [572, 409] on textarea "Comment" at bounding box center [740, 407] width 879 height 45
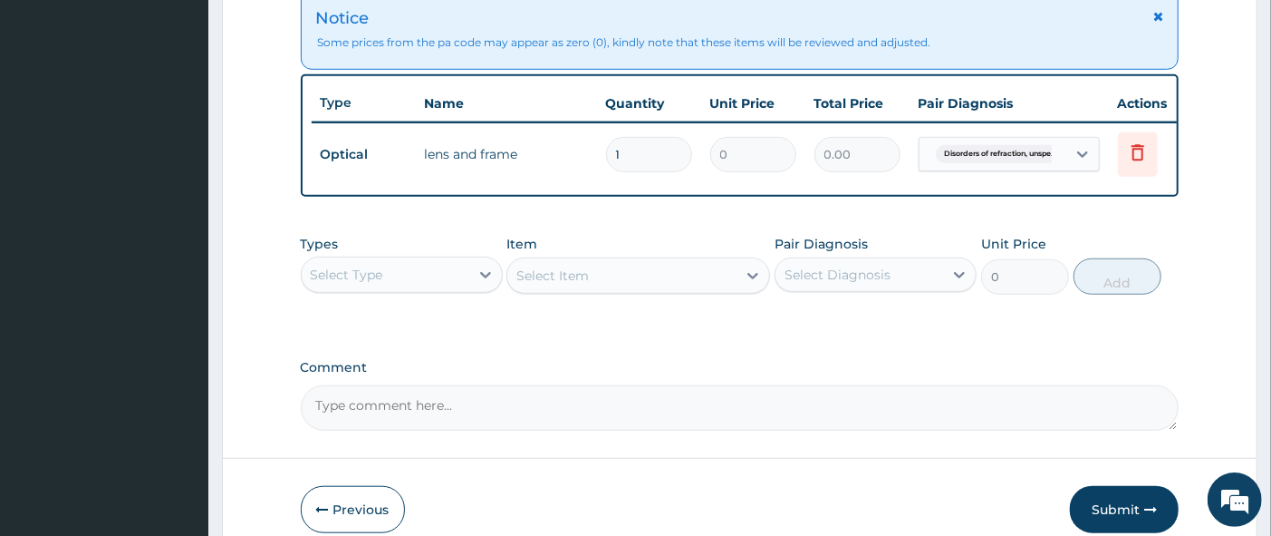
click at [701, 417] on textarea "Comment" at bounding box center [740, 407] width 879 height 45
type textarea "LENS AND FRAME @40,000"
click at [1115, 521] on button "Submit" at bounding box center [1124, 509] width 109 height 47
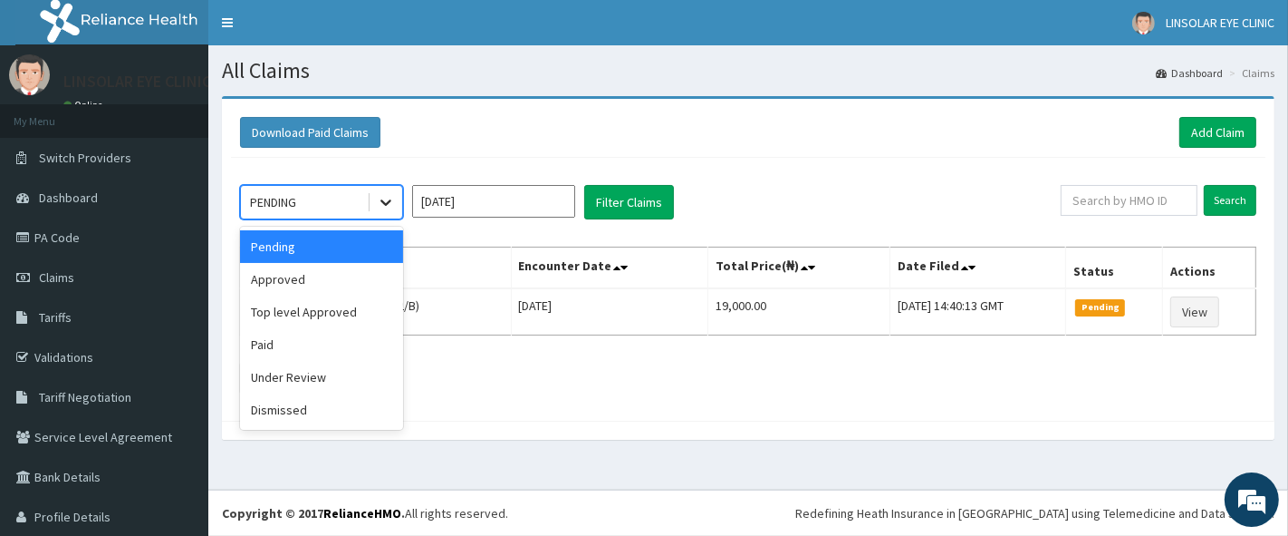
click at [382, 197] on icon at bounding box center [386, 202] width 18 height 18
click at [342, 381] on div "Under Review" at bounding box center [321, 377] width 163 height 33
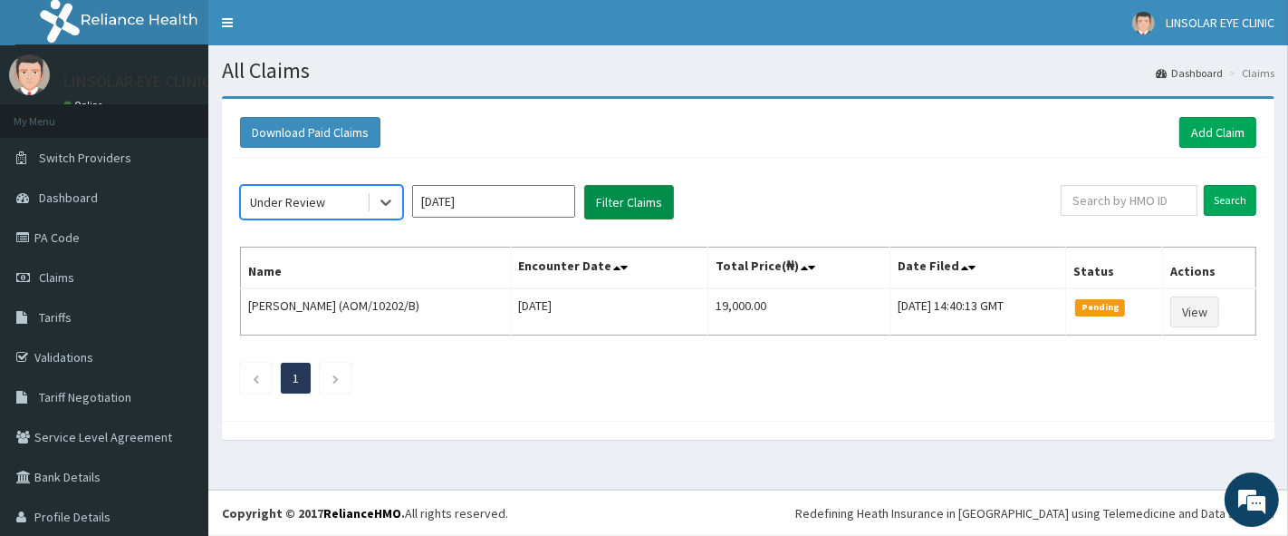
click at [648, 197] on button "Filter Claims" at bounding box center [629, 202] width 90 height 34
